Goal: Task Accomplishment & Management: Use online tool/utility

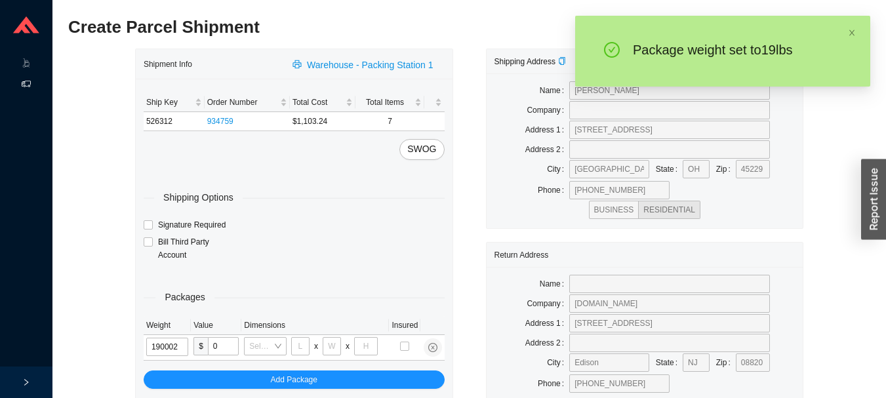
type input "19"
type input "18"
type input "8"
type input "42"
type input "19"
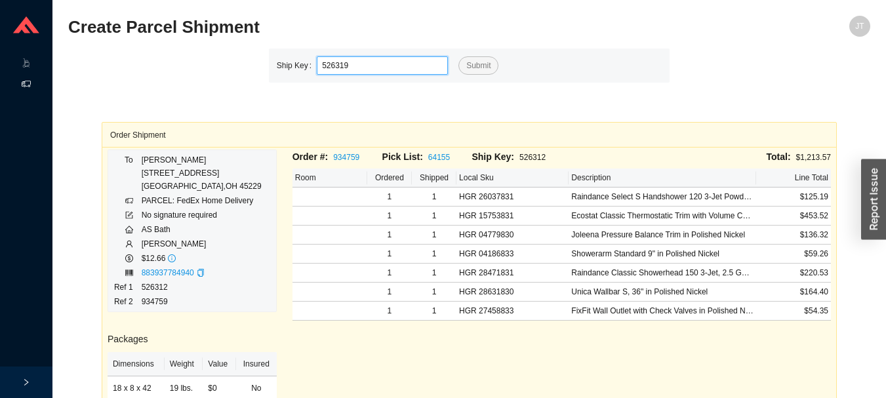
type input "526319"
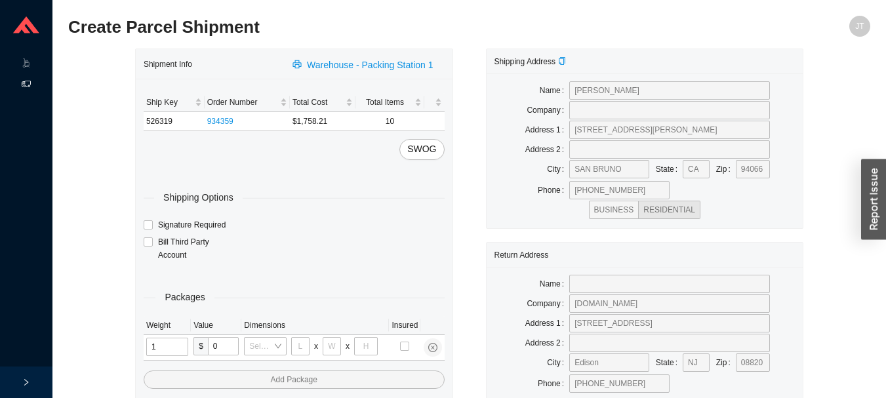
type input "12"
type input "18"
type input "12"
type input "6"
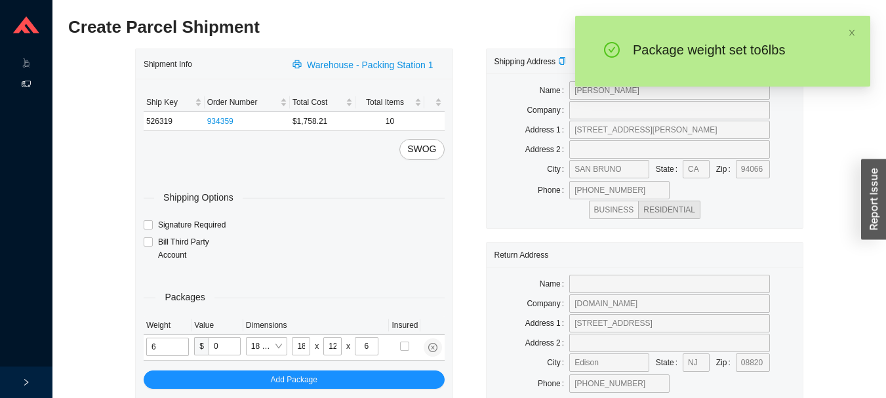
type input "6"
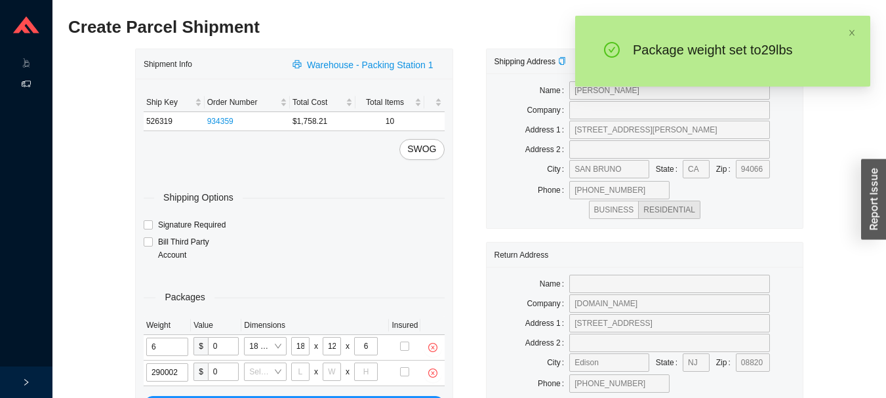
type input "29"
type input "18"
type input "8"
type input "42"
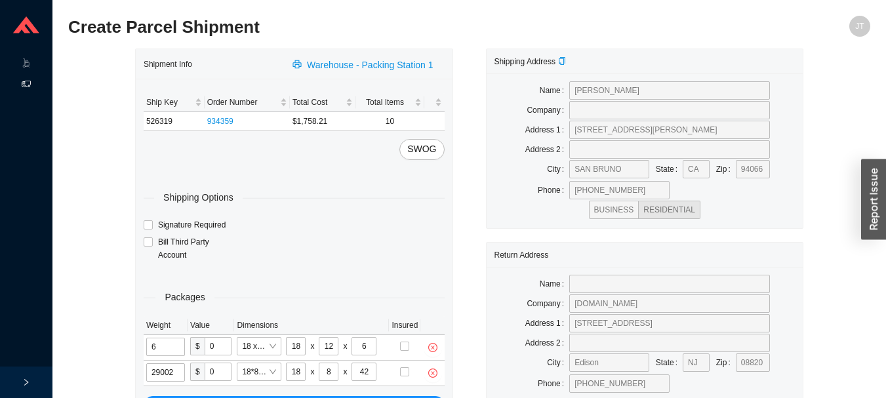
type input "29"
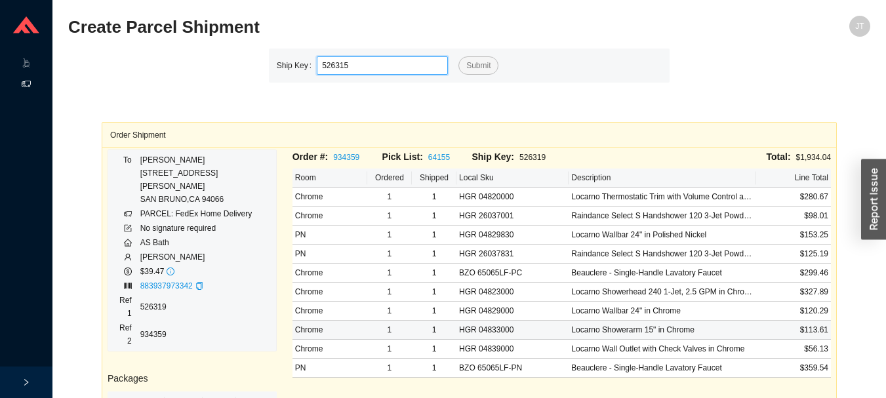
type input "526315"
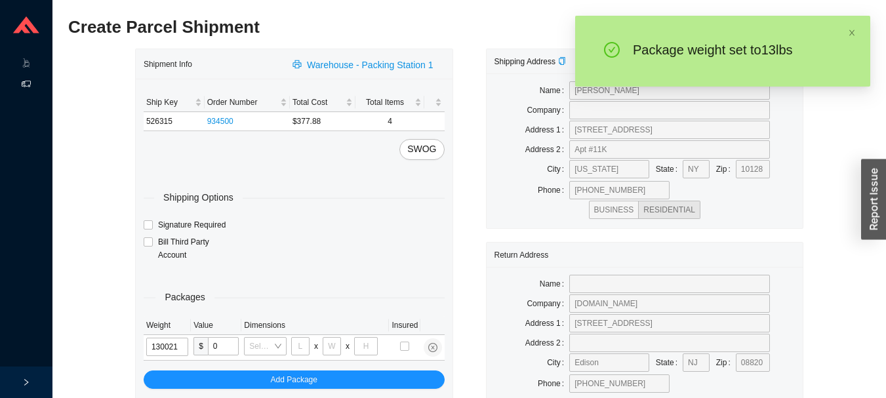
type input "13"
type input "18"
type input "12"
type input "13"
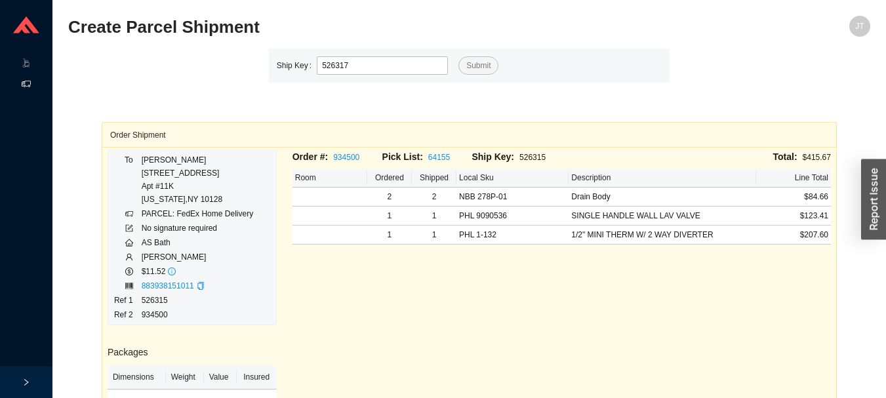
type input "526317"
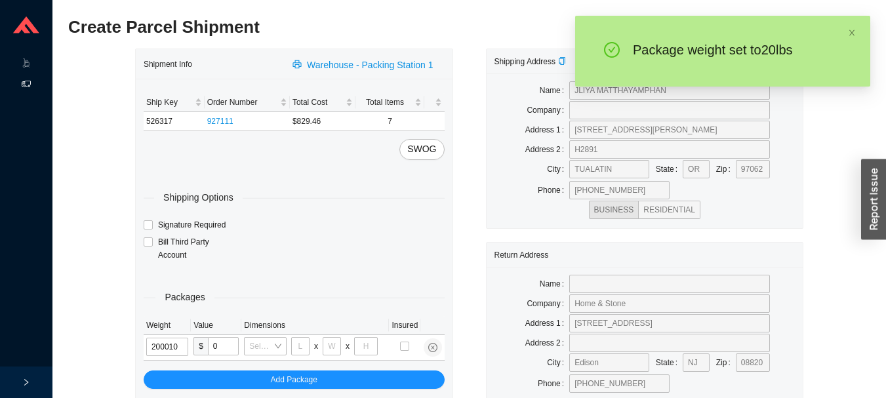
type input "20"
type input "30"
type input "24"
type input "12"
type input "20"
